Goal: Information Seeking & Learning: Learn about a topic

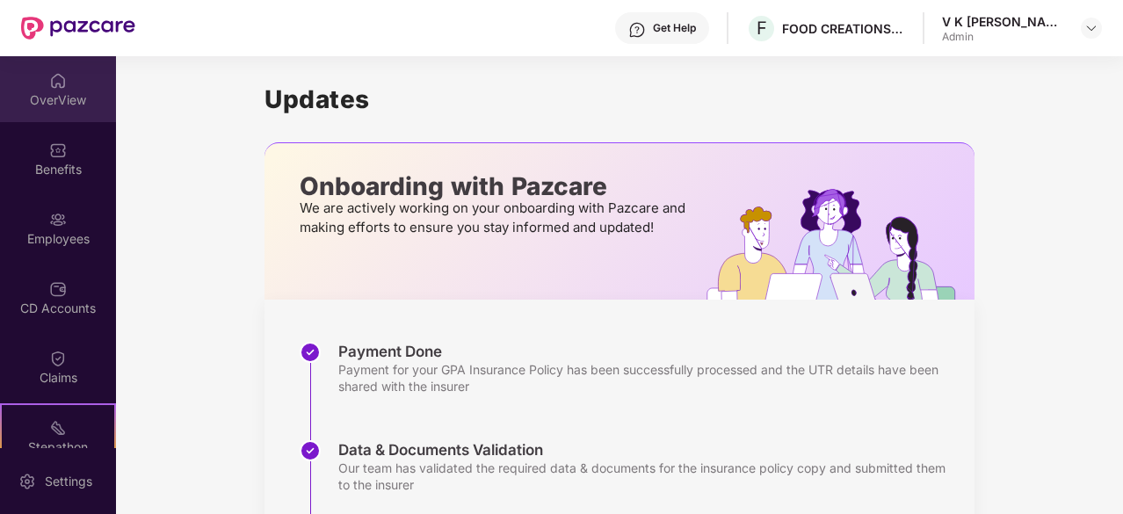
click at [40, 99] on div "OverView" at bounding box center [58, 100] width 116 height 18
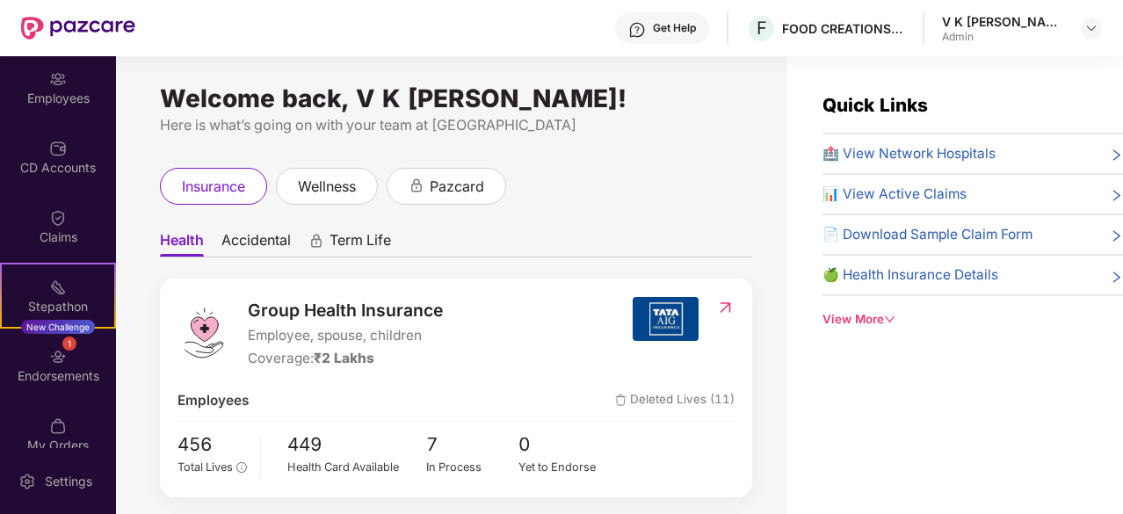
scroll to position [148, 0]
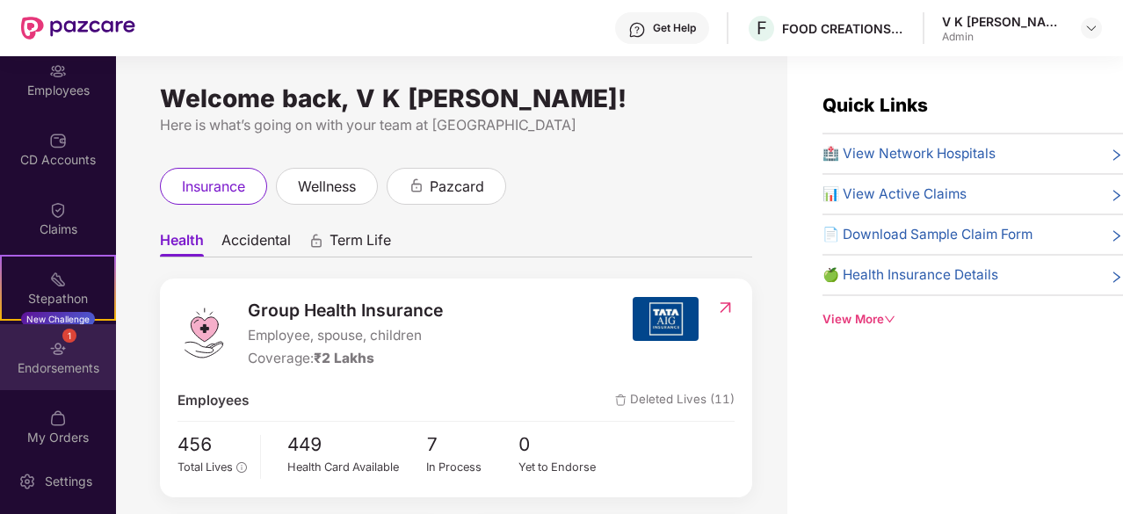
click at [71, 353] on div "1 Endorsements" at bounding box center [58, 357] width 116 height 66
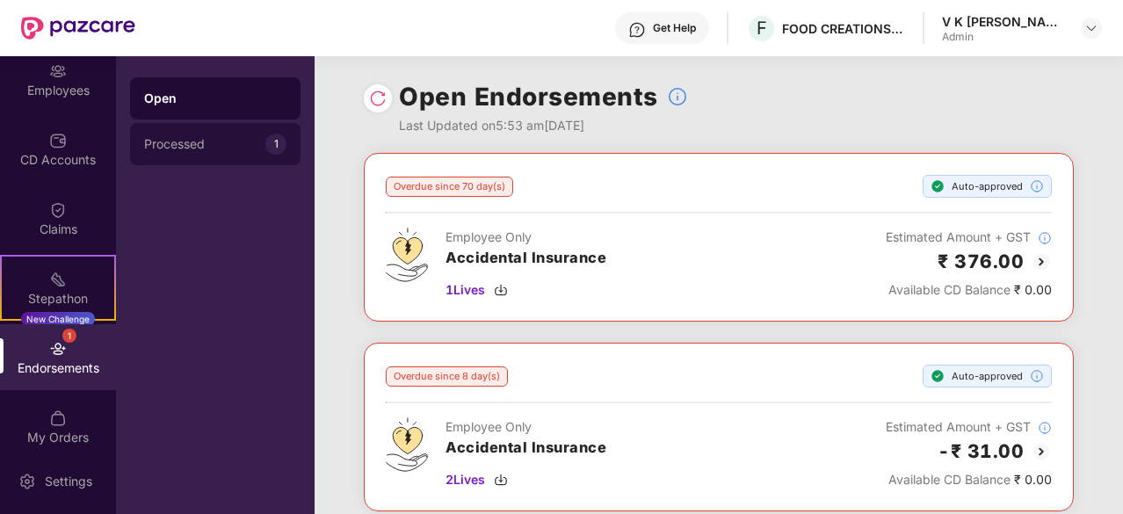
click at [229, 141] on div "Processed" at bounding box center [204, 144] width 121 height 14
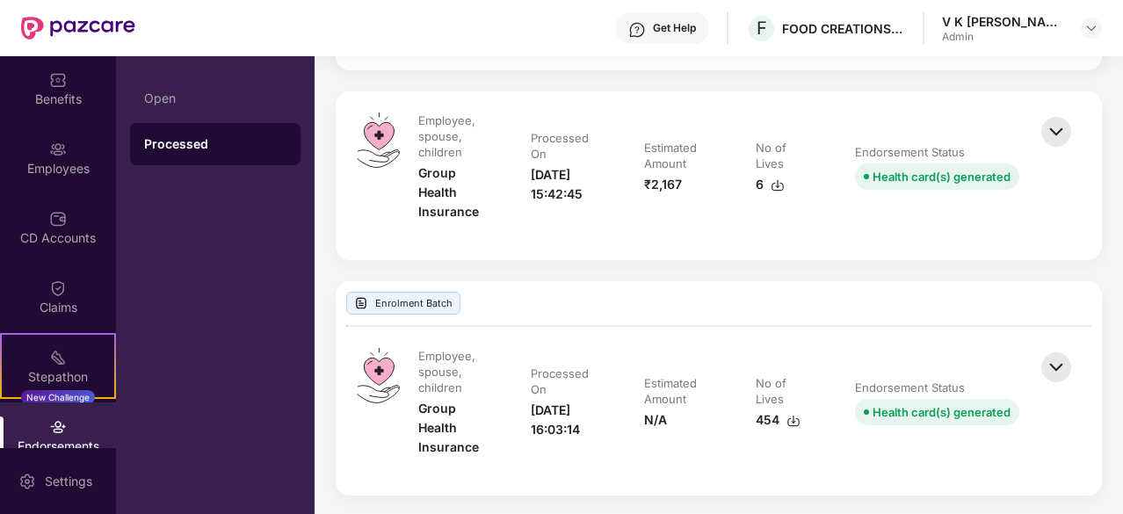
scroll to position [30, 0]
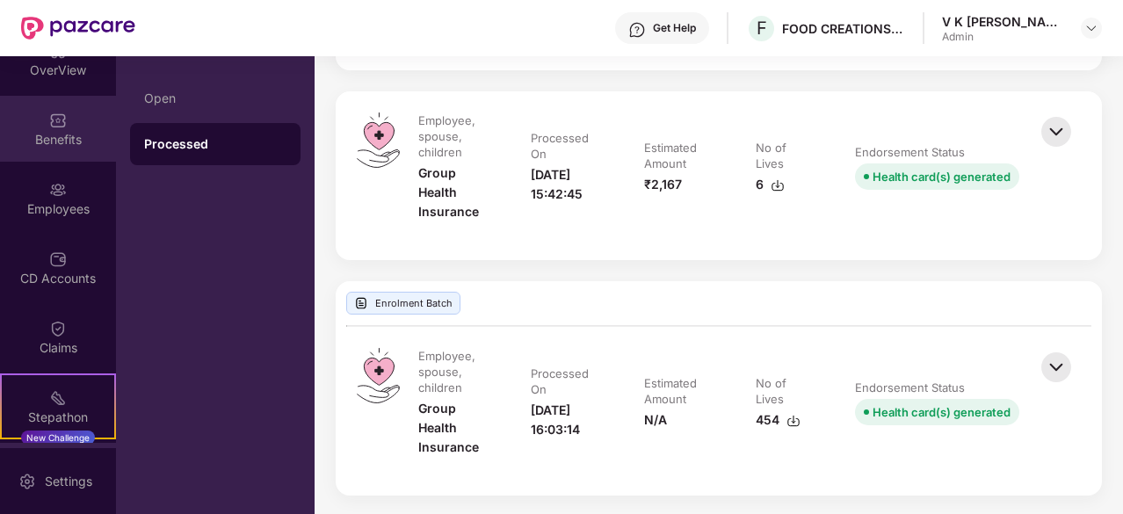
click at [56, 119] on img at bounding box center [58, 121] width 18 height 18
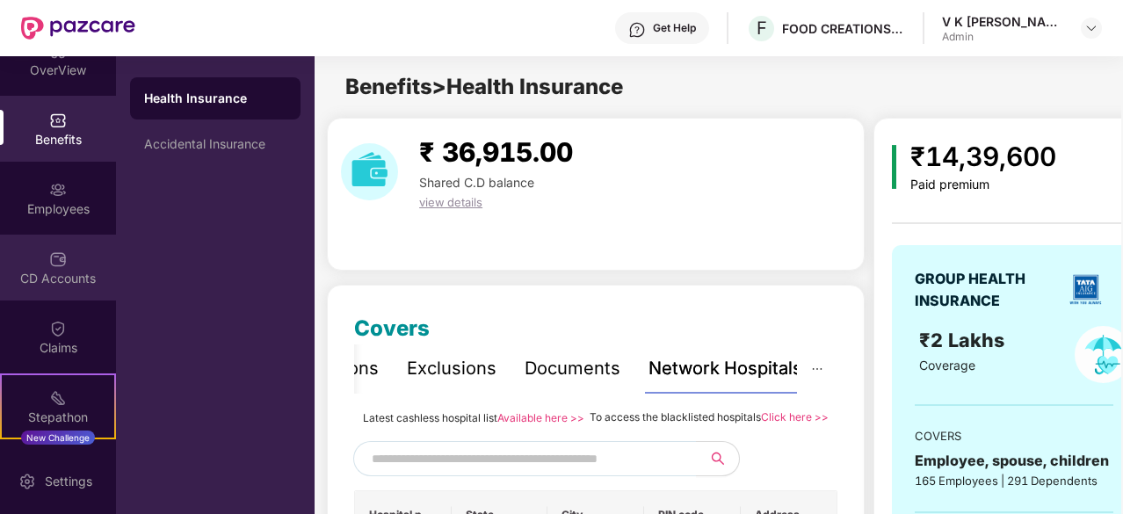
click at [61, 258] on img at bounding box center [58, 259] width 18 height 18
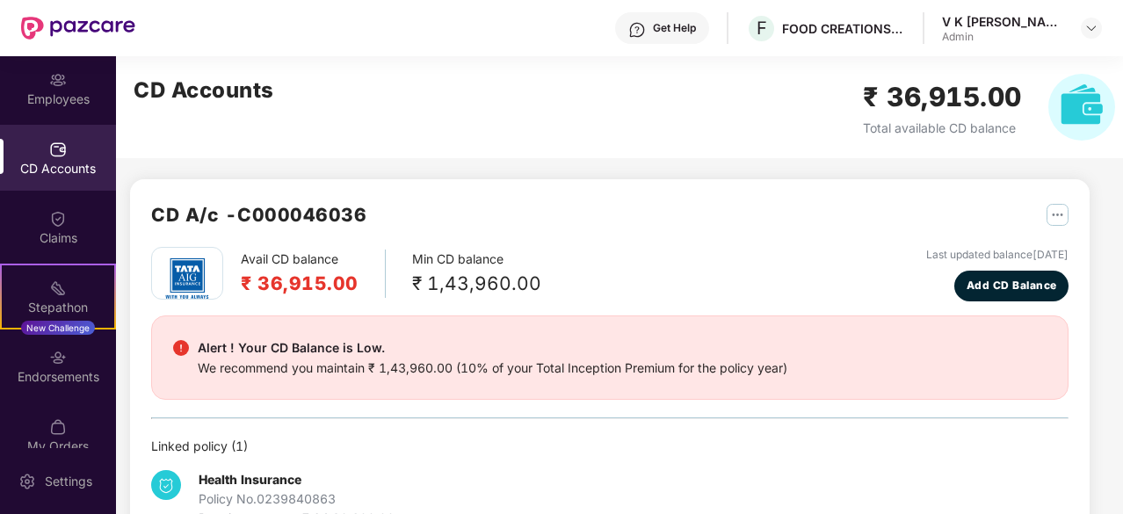
scroll to position [163, 0]
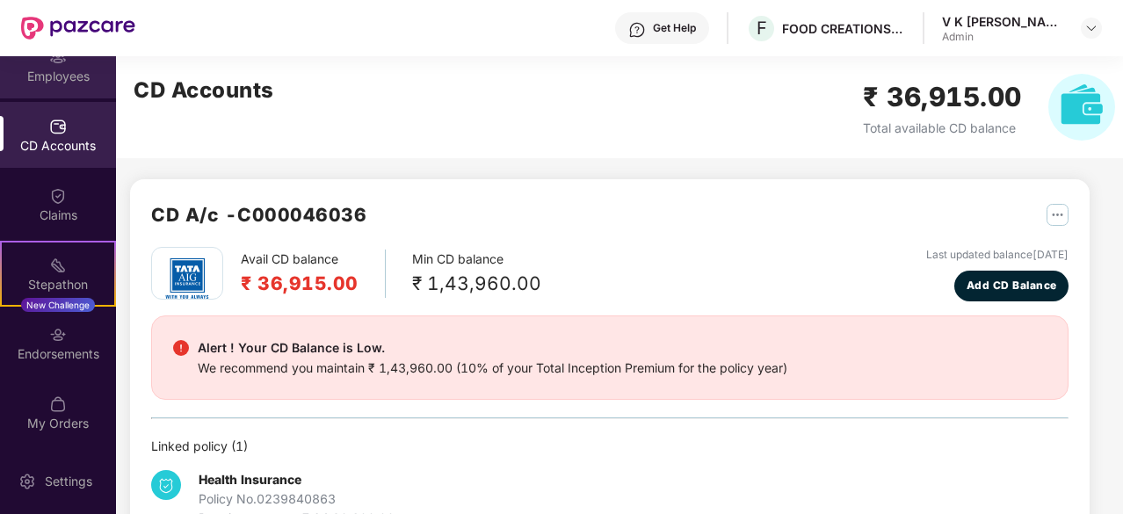
click at [56, 68] on div "Employees" at bounding box center [58, 77] width 116 height 18
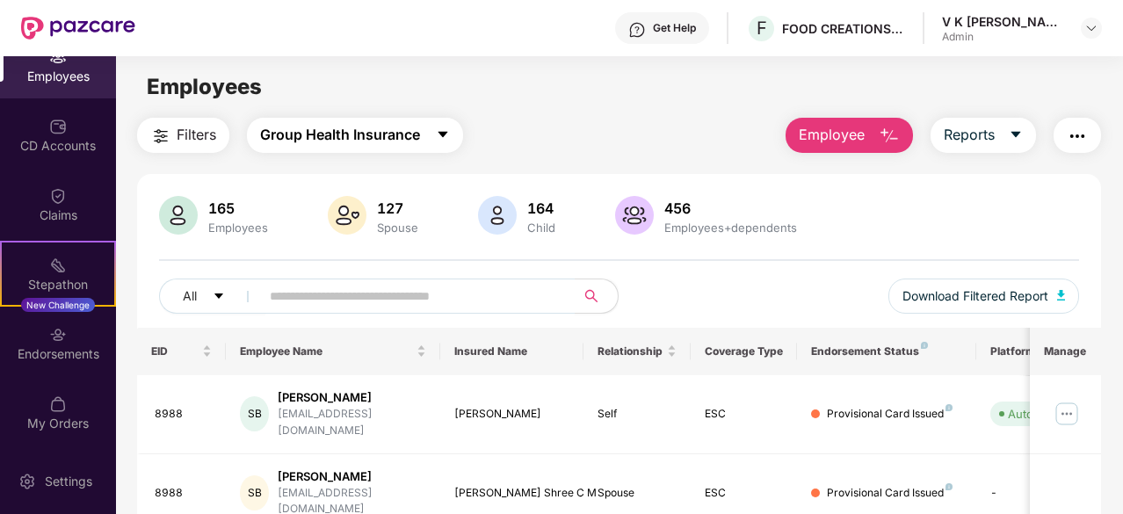
click at [364, 126] on span "Group Health Insurance" at bounding box center [340, 135] width 160 height 22
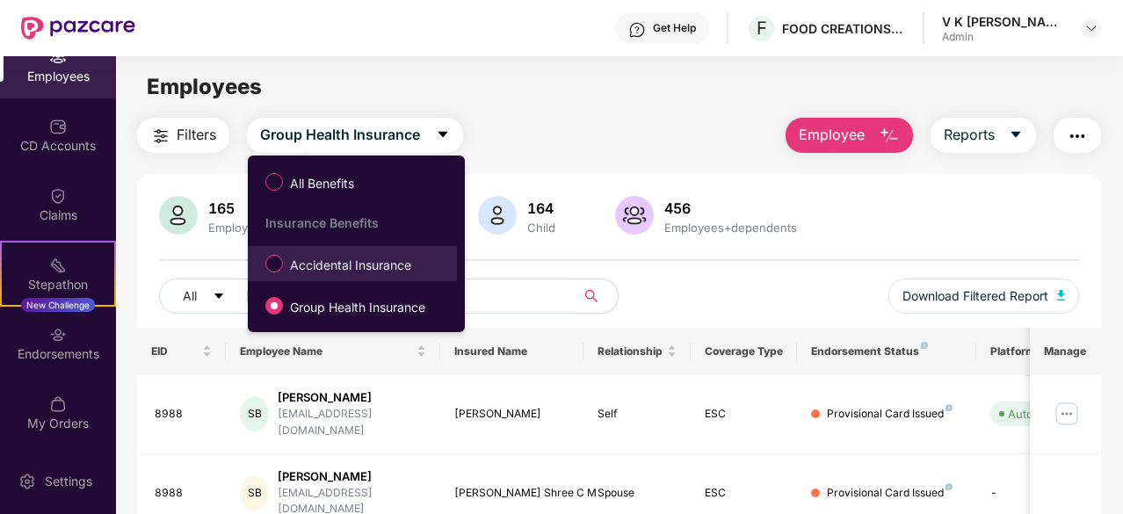
click at [360, 272] on span "Accidental Insurance" at bounding box center [350, 265] width 135 height 19
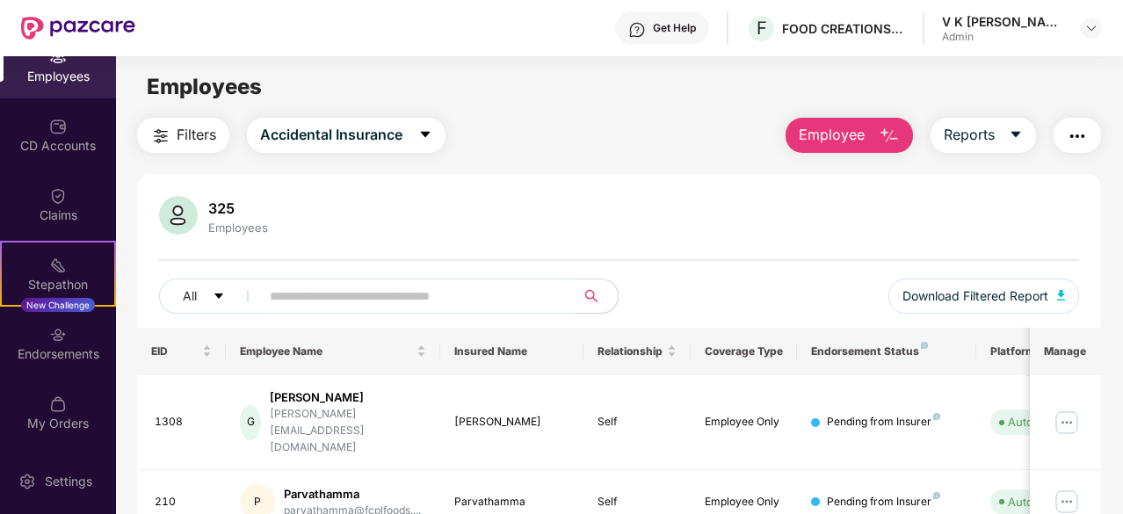
scroll to position [38, 0]
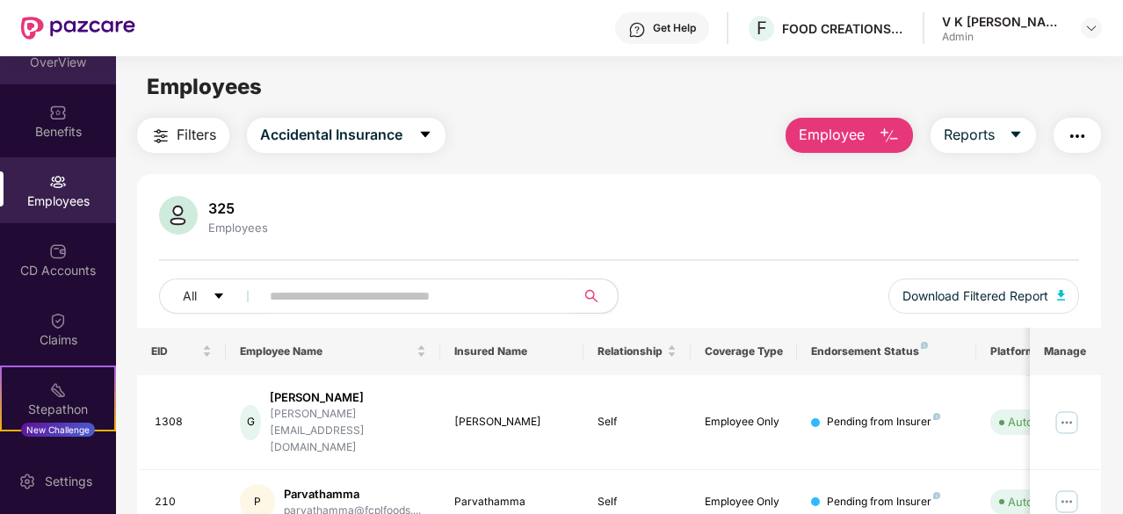
click at [83, 74] on div "OverView" at bounding box center [58, 51] width 116 height 66
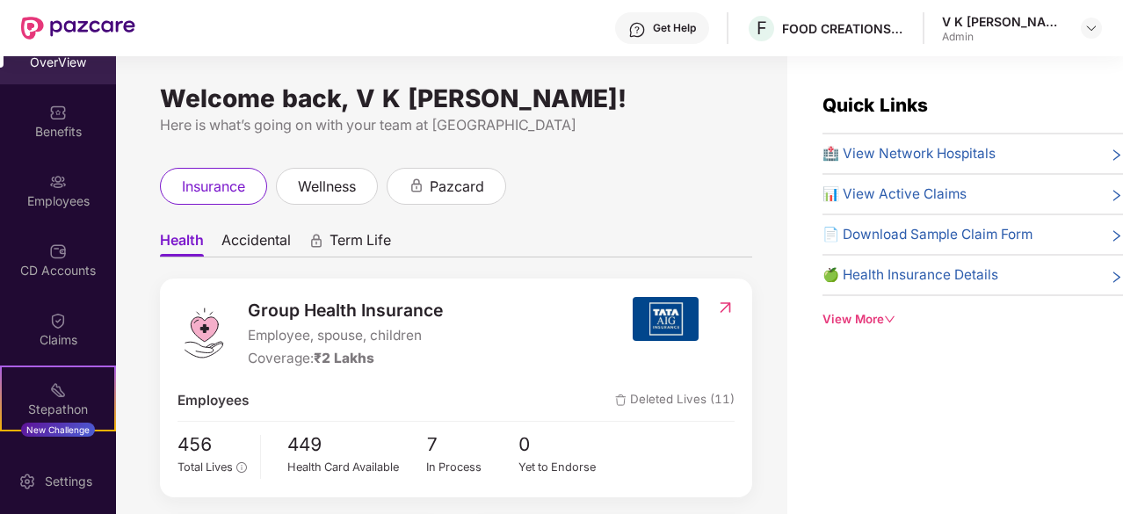
click at [265, 248] on span "Accidental" at bounding box center [255, 243] width 69 height 25
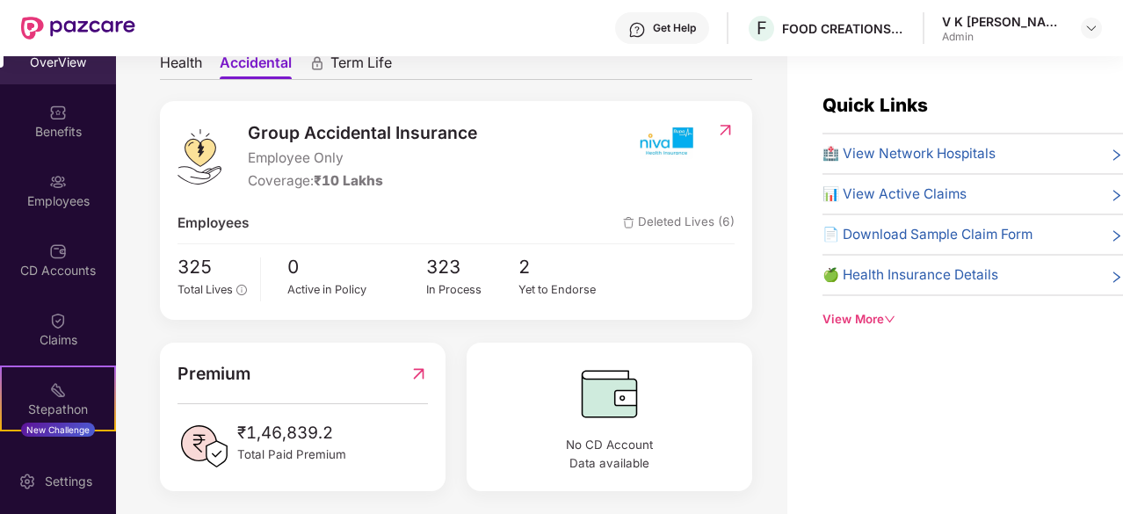
scroll to position [200, 0]
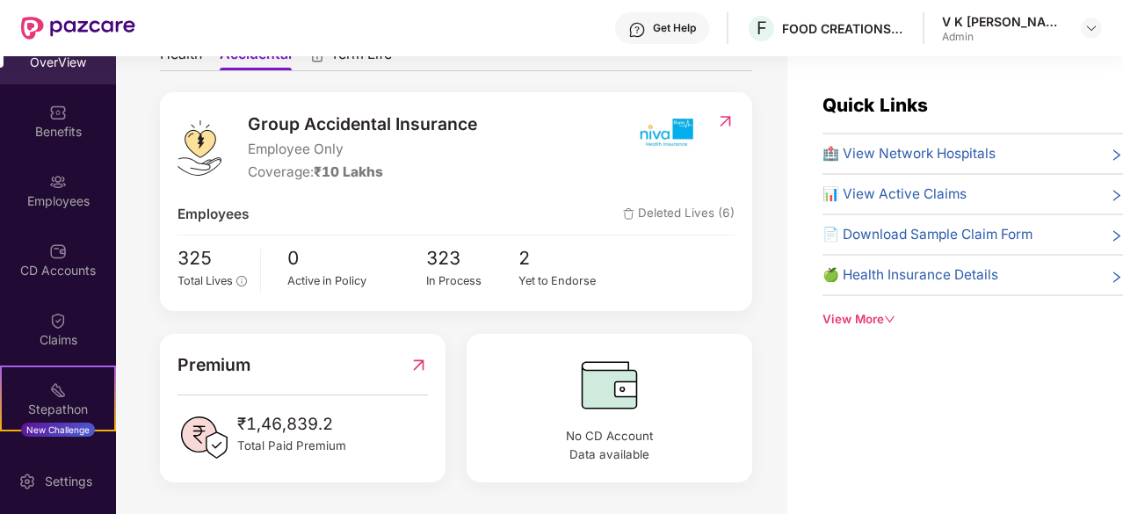
click at [699, 204] on span "Deleted Lives (6)" at bounding box center [679, 214] width 112 height 21
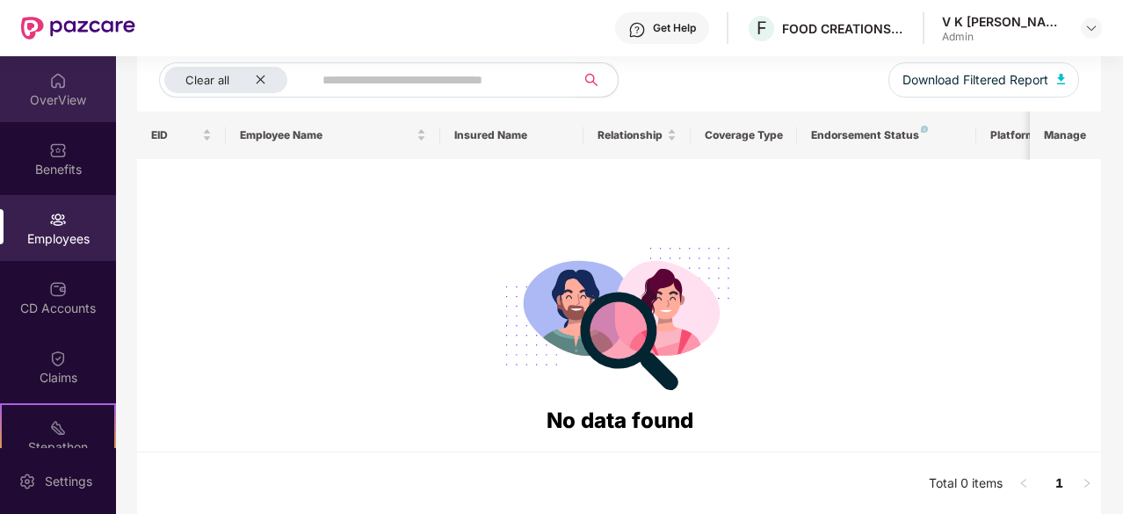
click at [78, 94] on div "OverView" at bounding box center [58, 100] width 116 height 18
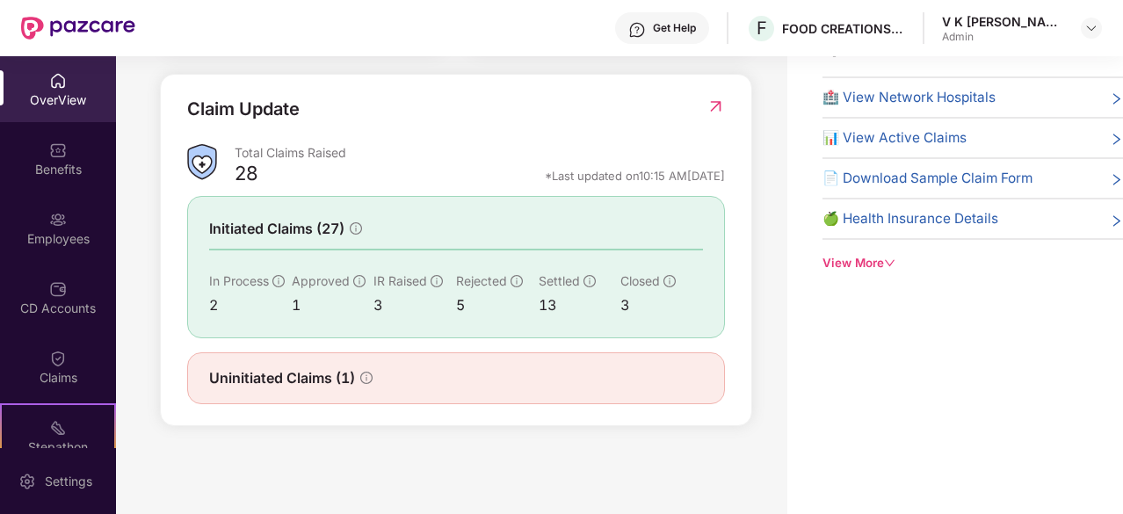
scroll to position [575, 0]
